Goal: Information Seeking & Learning: Learn about a topic

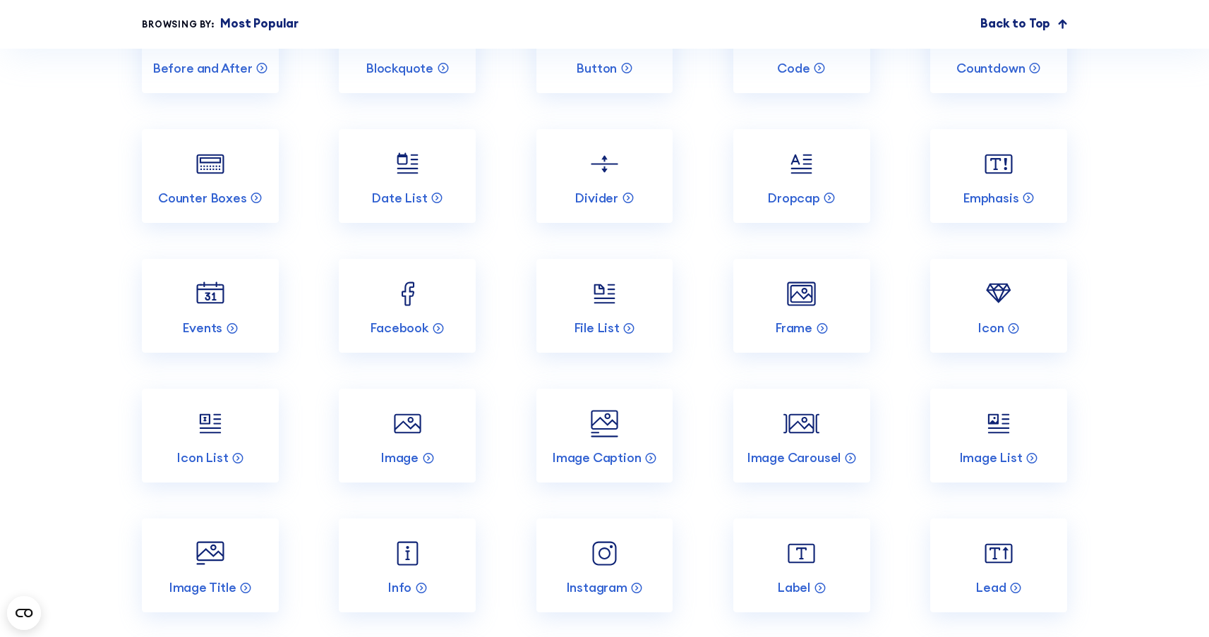
scroll to position [1924, 0]
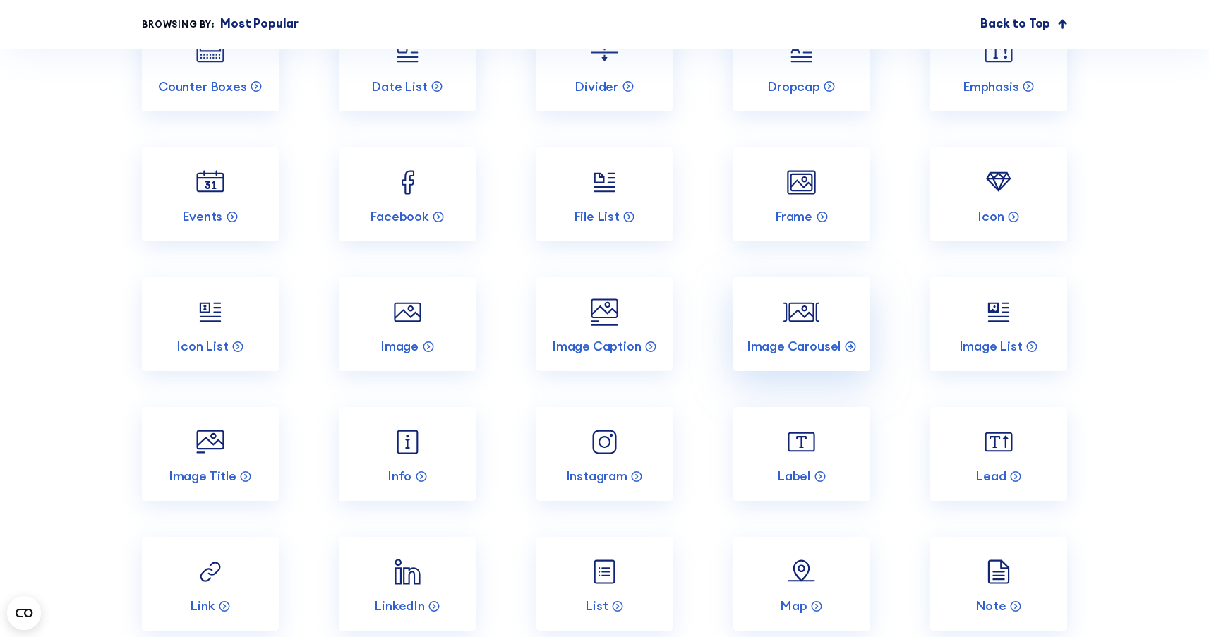
click at [802, 330] on img at bounding box center [801, 312] width 36 height 36
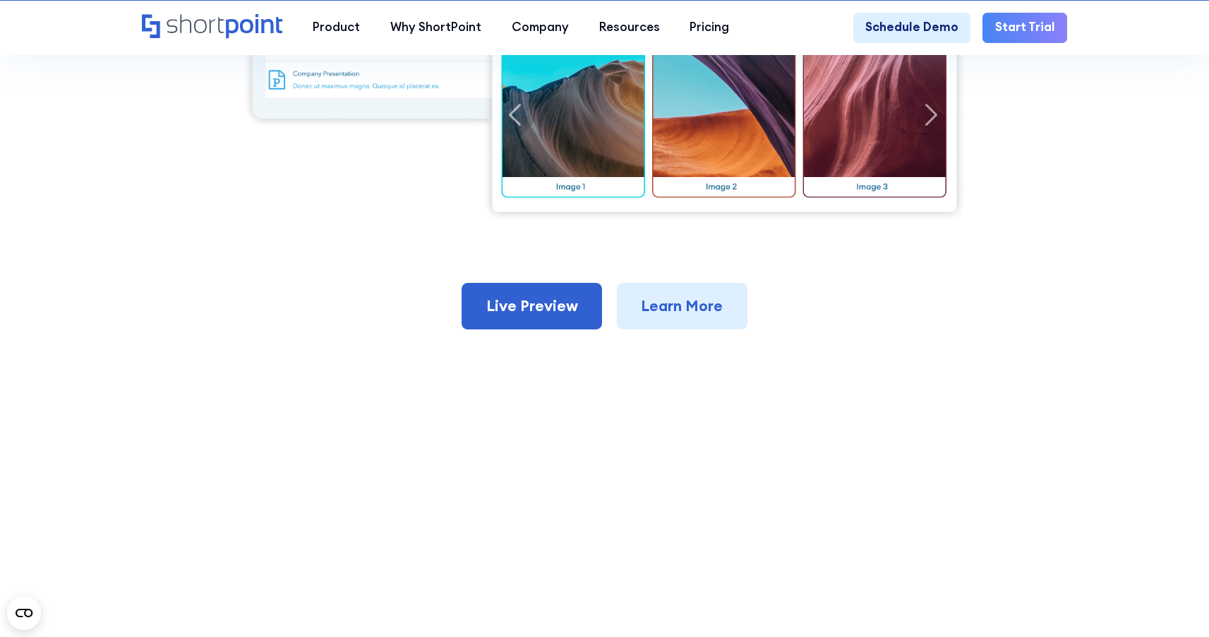
scroll to position [713, 0]
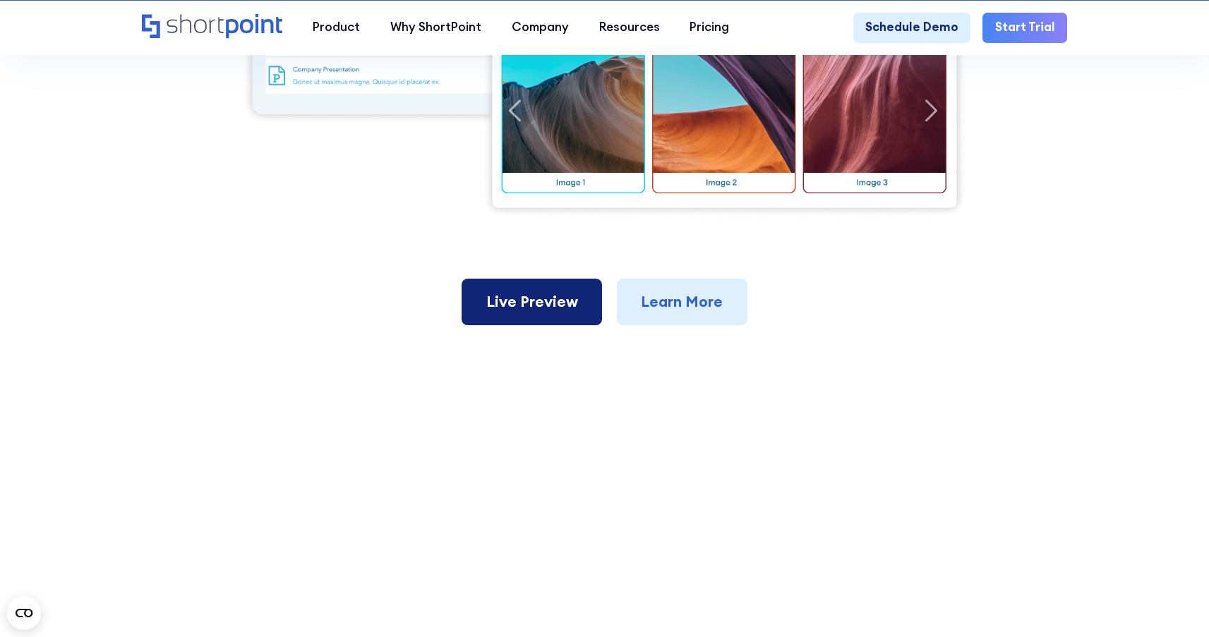
click at [566, 306] on link "Live Preview" at bounding box center [532, 302] width 140 height 47
